Goal: Navigation & Orientation: Find specific page/section

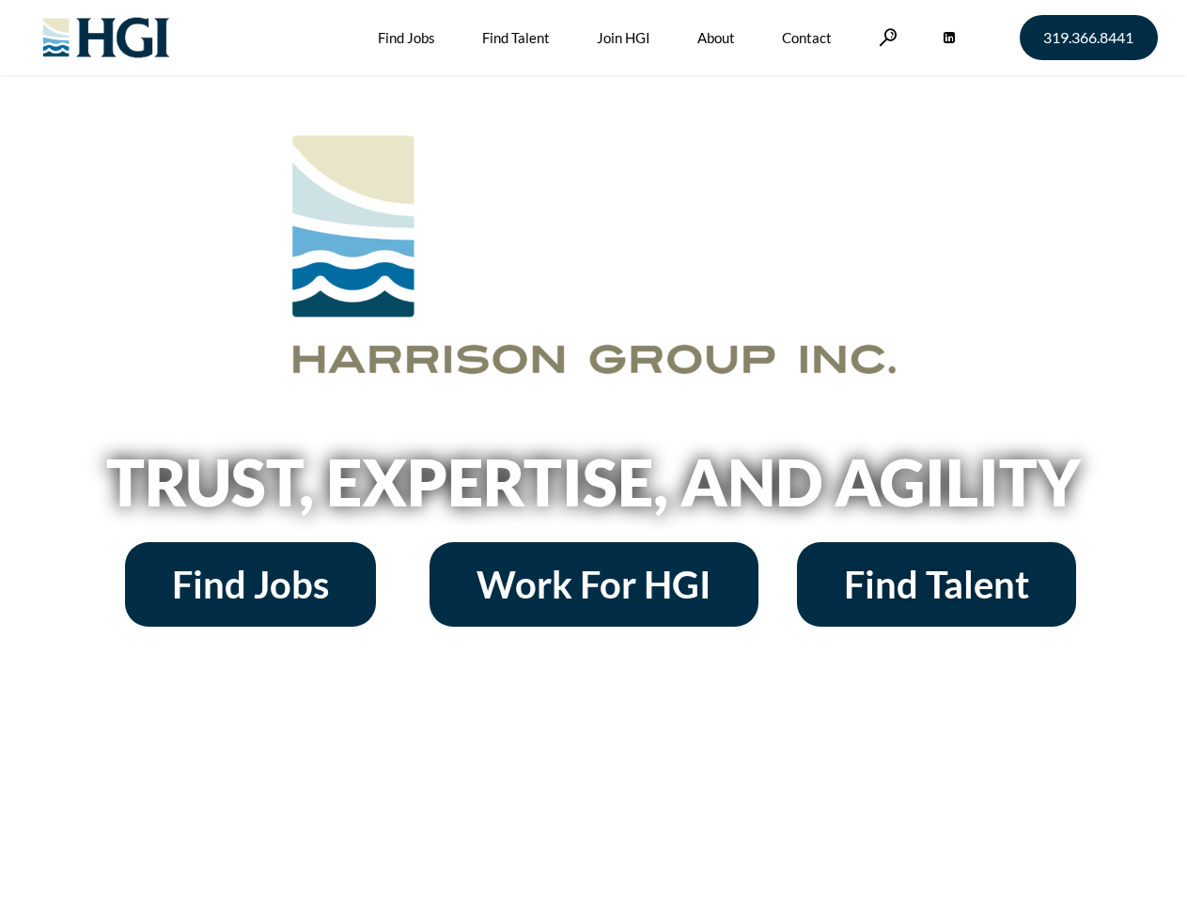
click at [593, 451] on h2 "Trust, Expertise, and Agility" at bounding box center [593, 482] width 1071 height 64
click at [885, 37] on link at bounding box center [888, 37] width 19 height 18
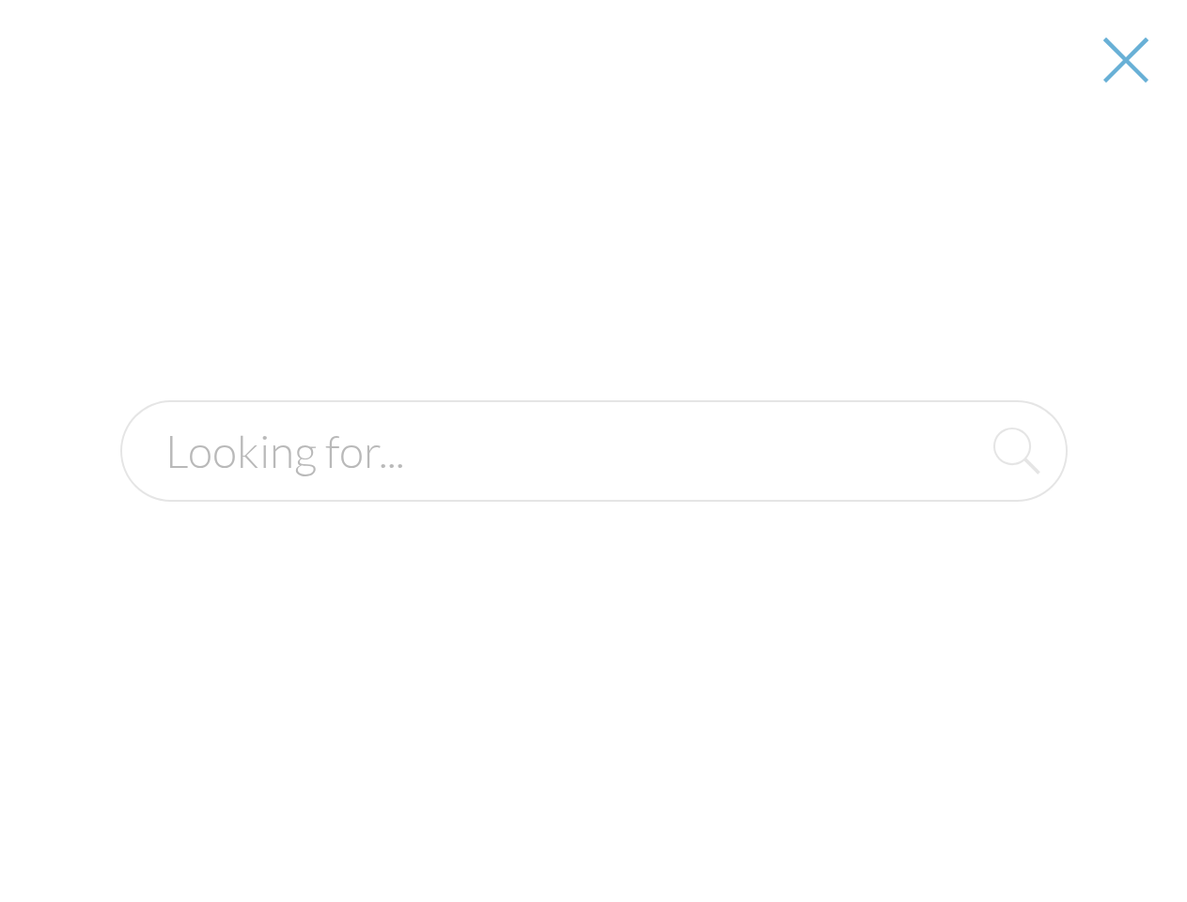
click at [593, 489] on h2 "Trust, Expertise, and Agility" at bounding box center [593, 482] width 1071 height 64
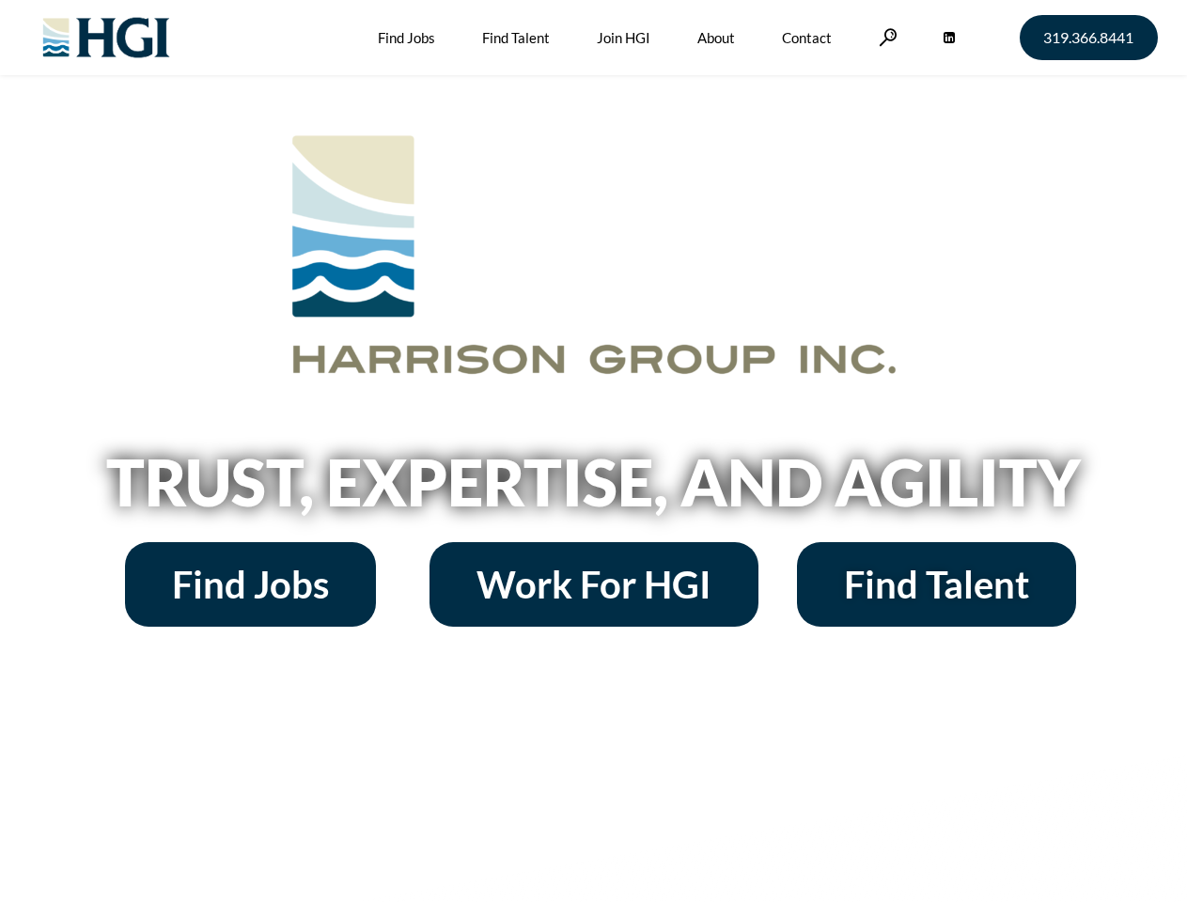
click at [593, 451] on h2 "Trust, Expertise, and Agility" at bounding box center [593, 482] width 1071 height 64
click at [885, 37] on link at bounding box center [888, 37] width 19 height 18
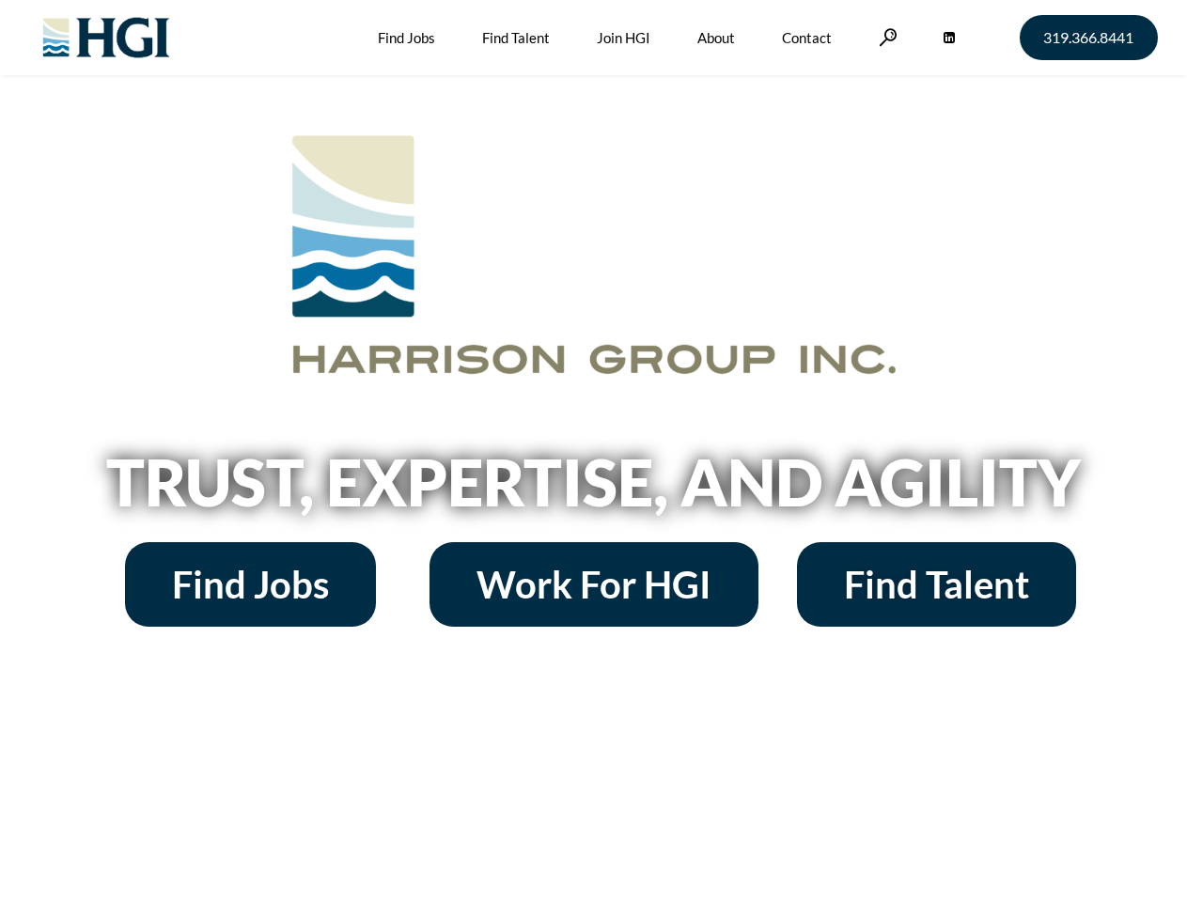
click at [593, 451] on h2 "Trust, Expertise, and Agility" at bounding box center [593, 482] width 1071 height 64
click at [885, 37] on link at bounding box center [888, 37] width 19 height 18
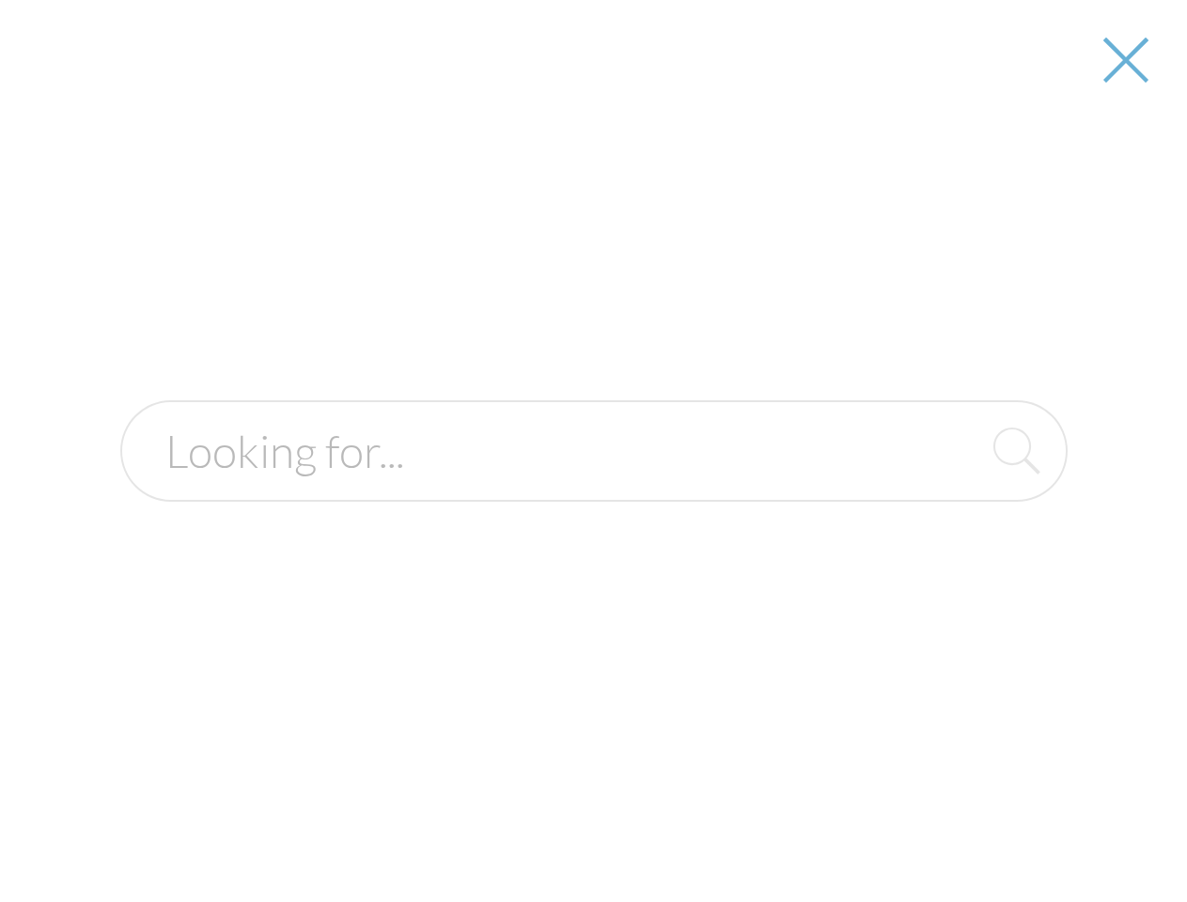
click at [593, 489] on h2 "Trust, Expertise, and Agility" at bounding box center [593, 482] width 1071 height 64
